Goal: Task Accomplishment & Management: Manage account settings

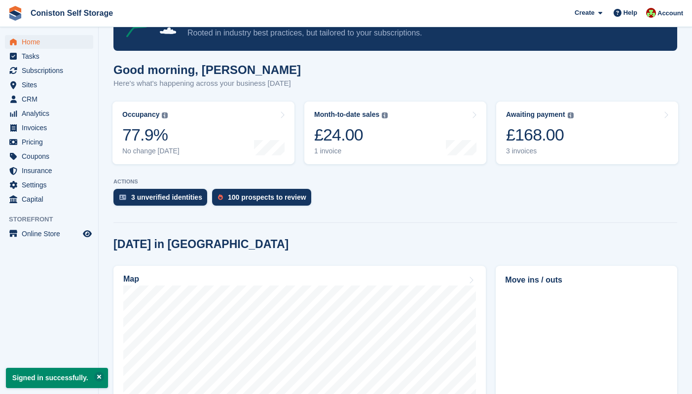
scroll to position [57, 0]
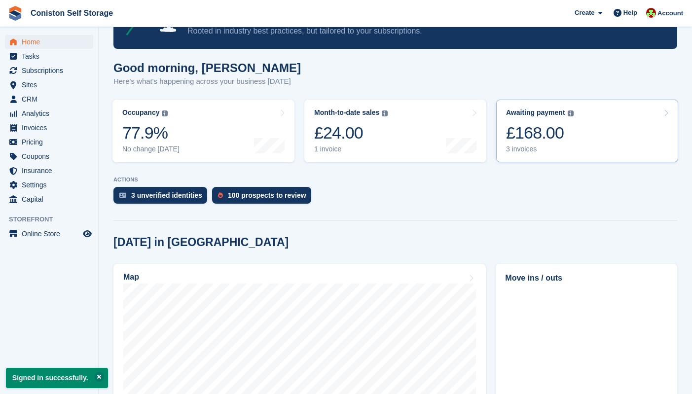
click at [525, 136] on div "£168.00" at bounding box center [540, 133] width 68 height 20
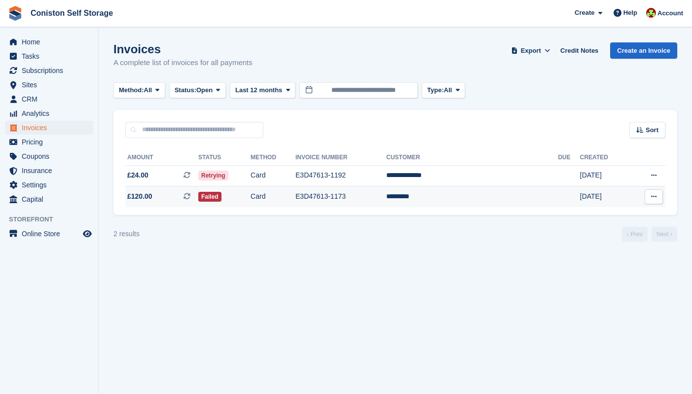
click at [288, 196] on td "Card" at bounding box center [273, 197] width 45 height 21
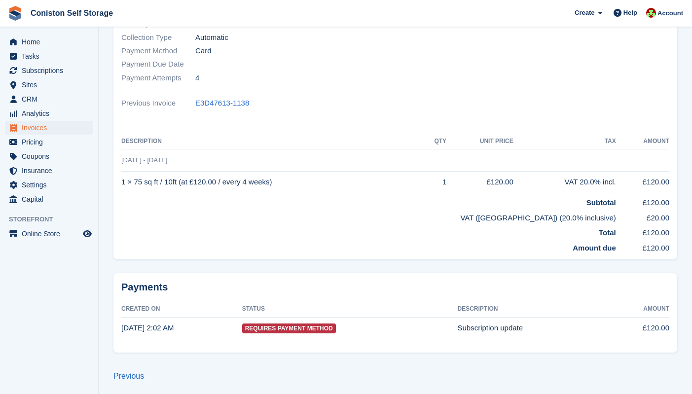
scroll to position [160, 0]
click at [290, 328] on span "Requires Payment Method" at bounding box center [289, 329] width 94 height 10
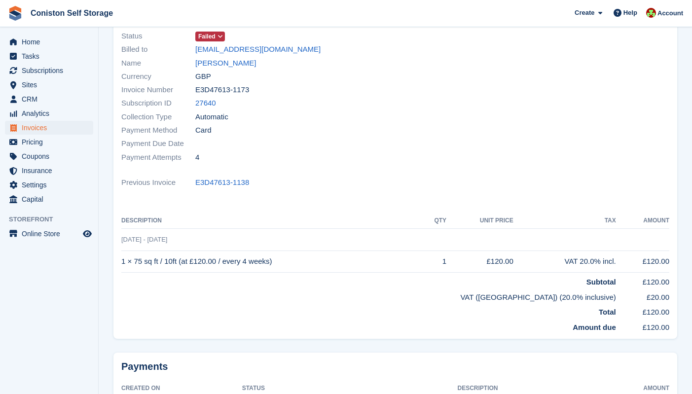
scroll to position [76, 0]
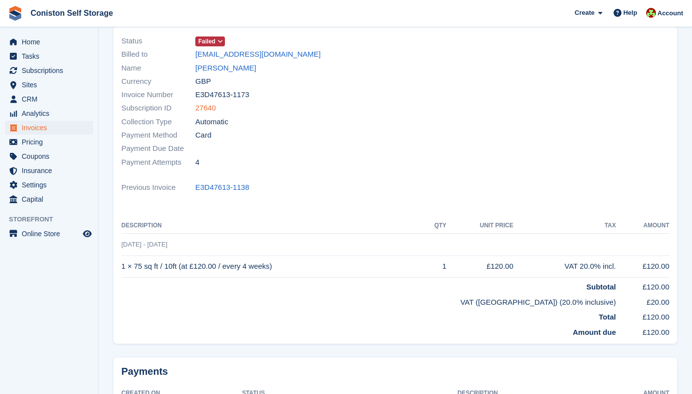
click at [206, 107] on link "27640" at bounding box center [205, 108] width 21 height 11
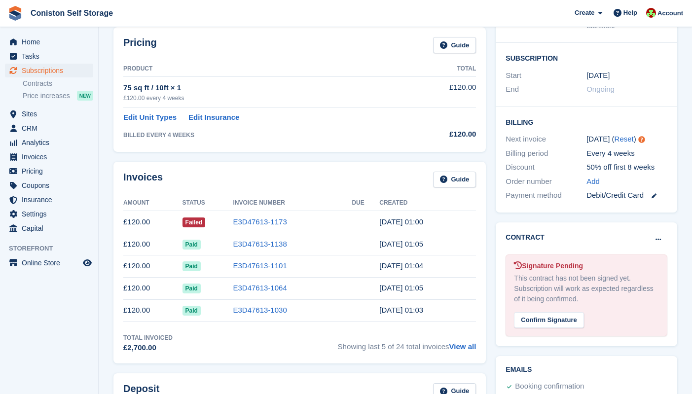
scroll to position [154, 0]
click at [655, 193] on icon at bounding box center [654, 195] width 5 height 5
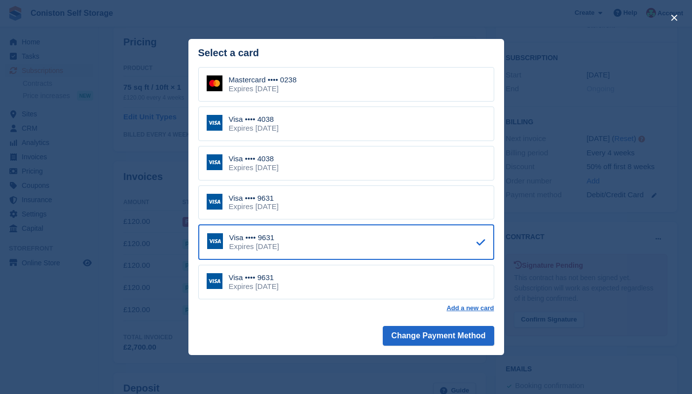
click at [265, 127] on div "Expires November 2027" at bounding box center [254, 128] width 50 height 9
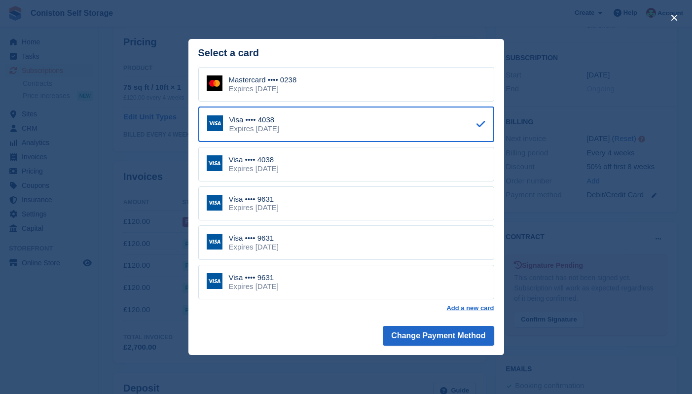
click at [256, 164] on div "Expires November 2027" at bounding box center [254, 168] width 50 height 9
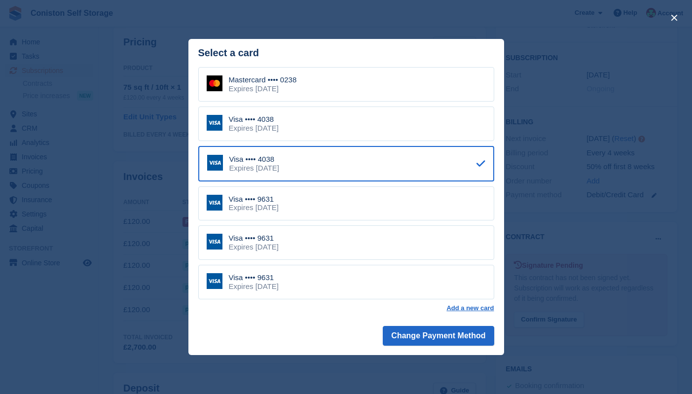
click at [588, 187] on div "close" at bounding box center [346, 197] width 692 height 394
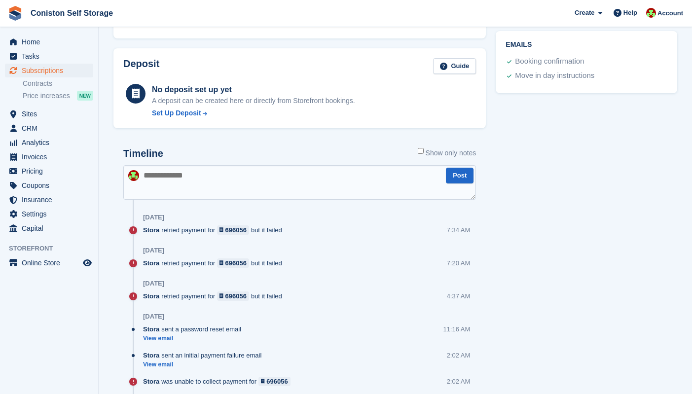
scroll to position [481, 0]
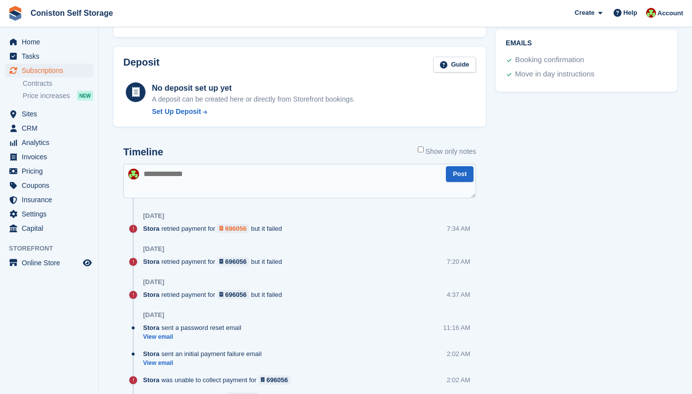
click at [239, 226] on div "696056" at bounding box center [235, 228] width 21 height 9
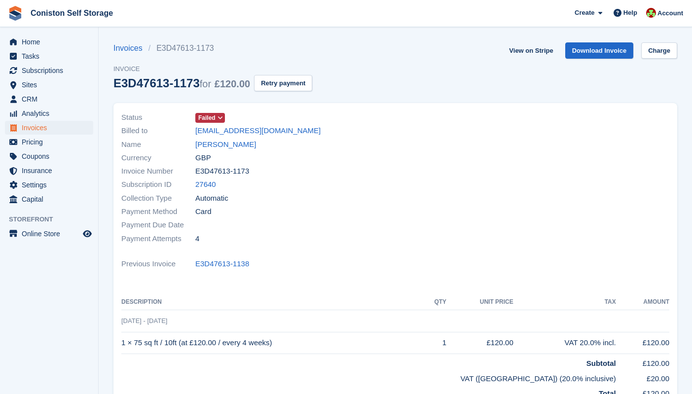
click at [222, 116] on icon at bounding box center [220, 118] width 5 height 6
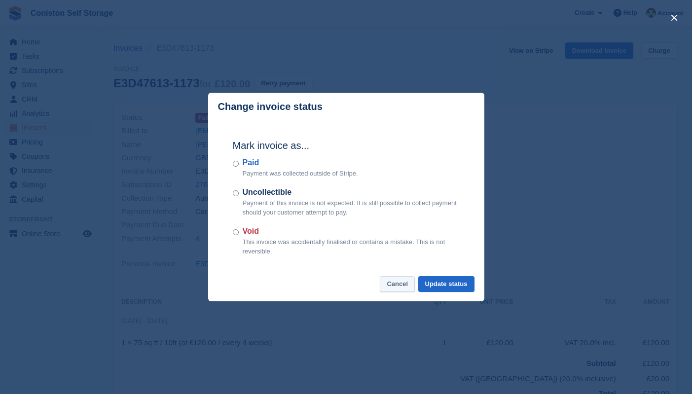
click at [391, 284] on button "Cancel" at bounding box center [397, 284] width 35 height 16
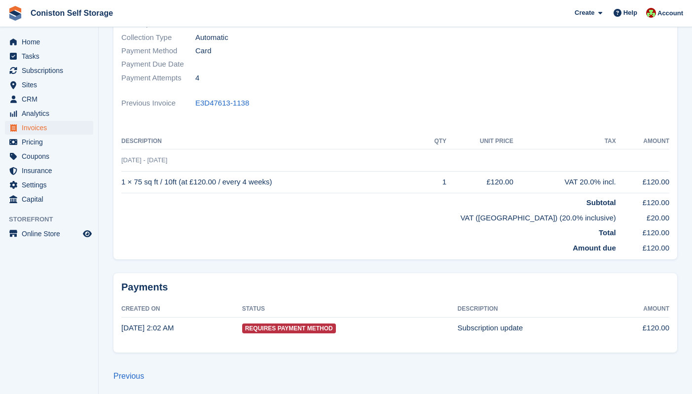
scroll to position [160, 0]
click at [297, 327] on span "Requires Payment Method" at bounding box center [289, 329] width 94 height 10
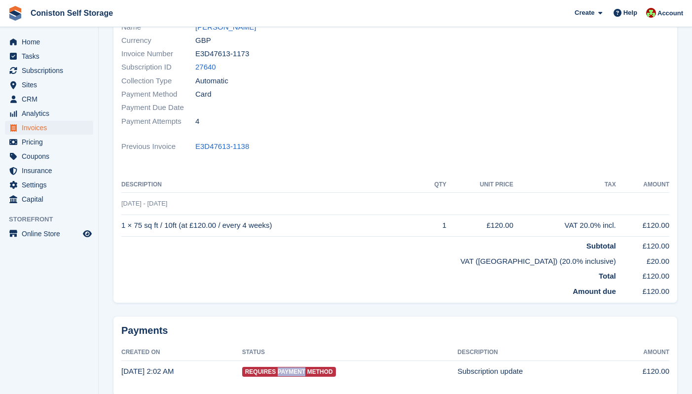
scroll to position [118, 0]
click at [208, 303] on div "Status Failed Billed to tateylfc@hotmail.co.uk Name Alec Tate Currency GBP Invo…" at bounding box center [396, 147] width 576 height 336
click at [205, 64] on link "27640" at bounding box center [205, 66] width 21 height 11
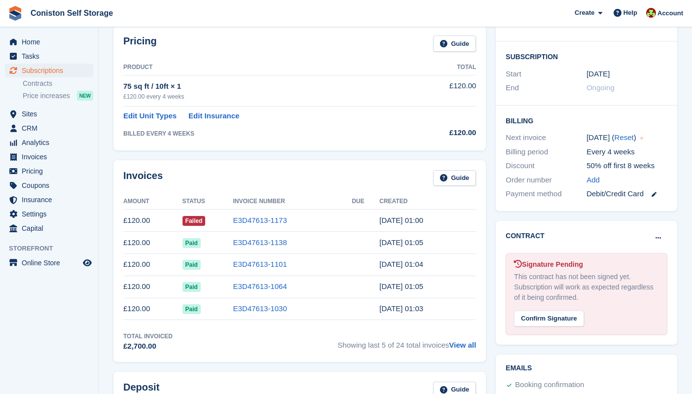
scroll to position [161, 0]
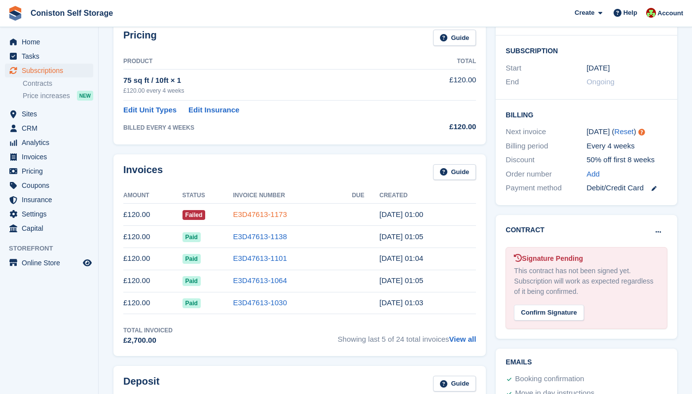
click at [259, 215] on link "E3D47613-1173" at bounding box center [260, 214] width 54 height 8
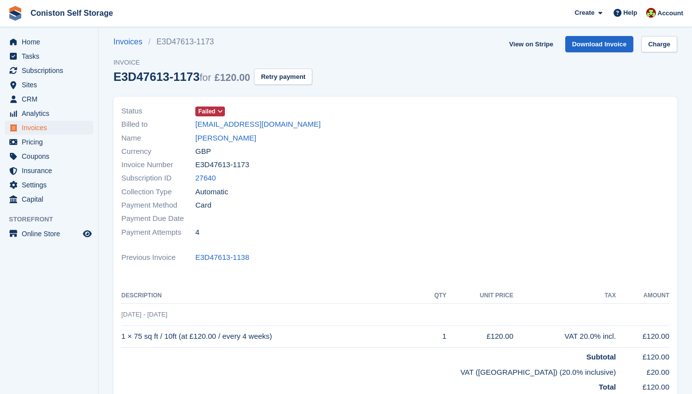
scroll to position [9, 0]
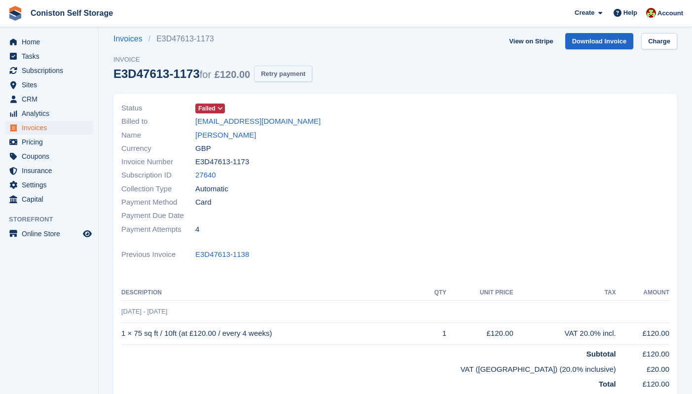
click at [290, 73] on button "Retry payment" at bounding box center [283, 74] width 58 height 16
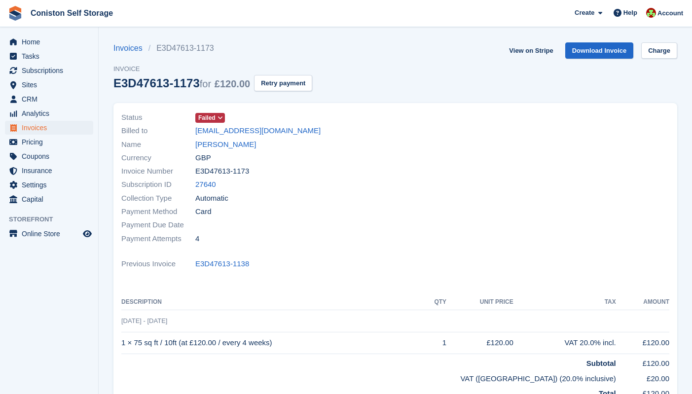
scroll to position [0, 0]
click at [534, 50] on link "View on Stripe" at bounding box center [531, 50] width 52 height 16
click at [41, 44] on span "Home" at bounding box center [51, 42] width 59 height 14
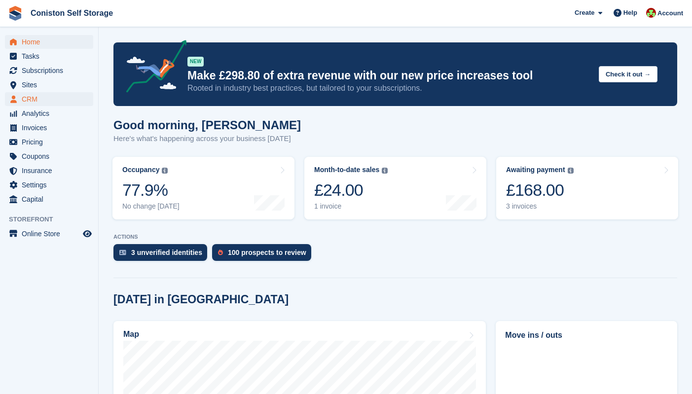
click at [27, 98] on span "CRM" at bounding box center [51, 99] width 59 height 14
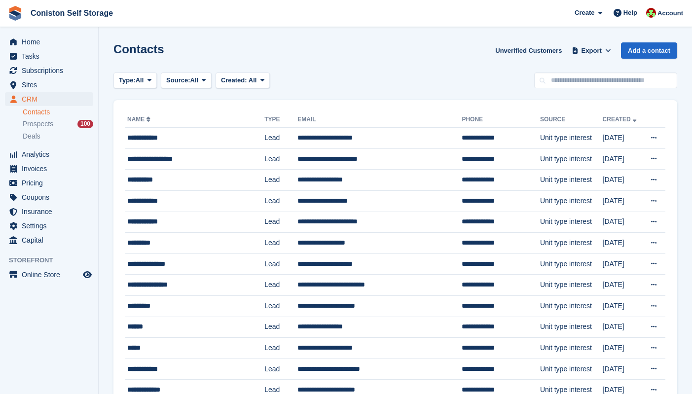
scroll to position [37, 0]
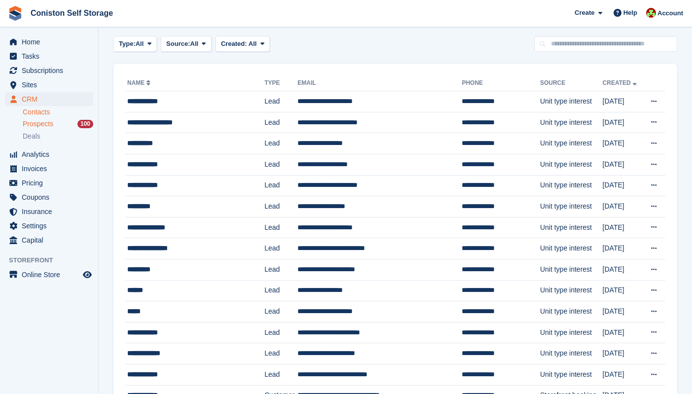
click at [47, 123] on span "Prospects" at bounding box center [38, 123] width 31 height 9
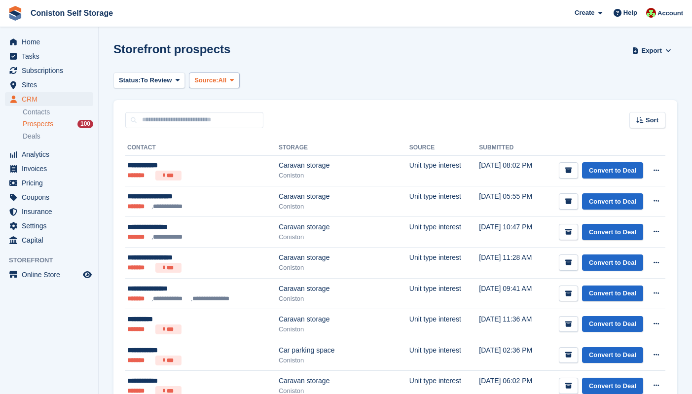
click at [234, 79] on icon at bounding box center [232, 80] width 4 height 6
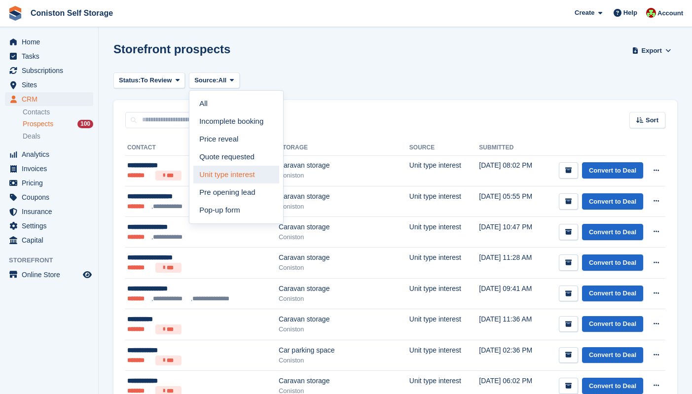
click at [234, 176] on link "Unit type interest" at bounding box center [236, 175] width 86 height 18
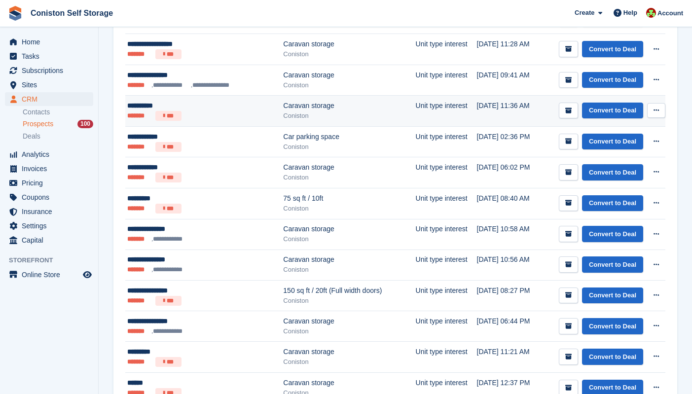
scroll to position [217, 0]
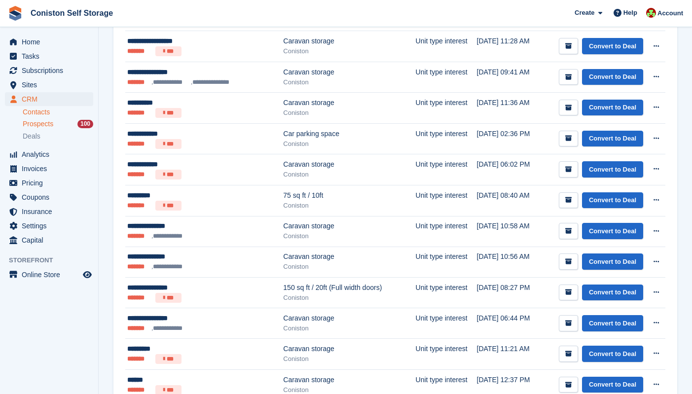
click at [37, 114] on link "Contacts" at bounding box center [58, 112] width 71 height 9
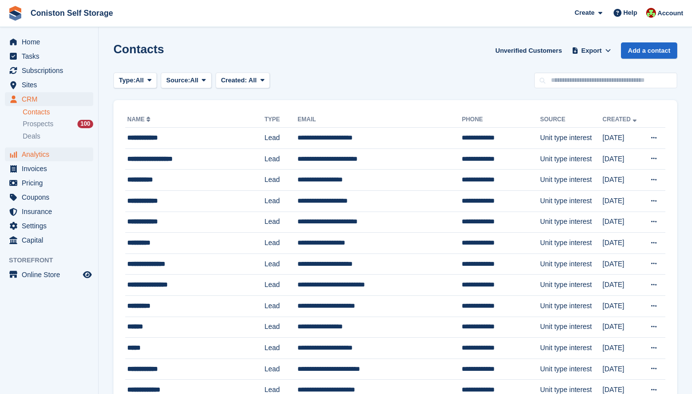
click at [39, 156] on span "Analytics" at bounding box center [51, 155] width 59 height 14
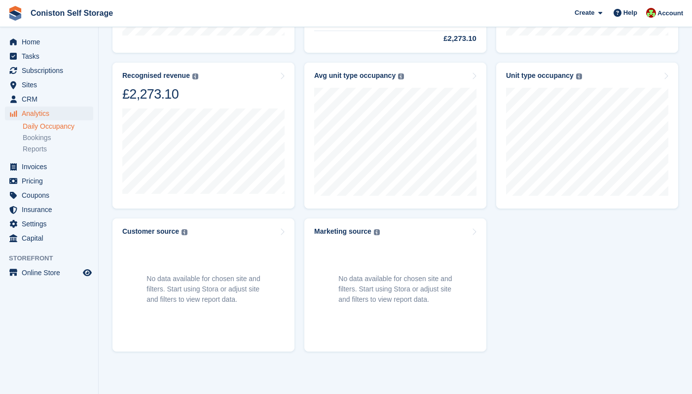
scroll to position [348, 0]
